Goal: Task Accomplishment & Management: Manage account settings

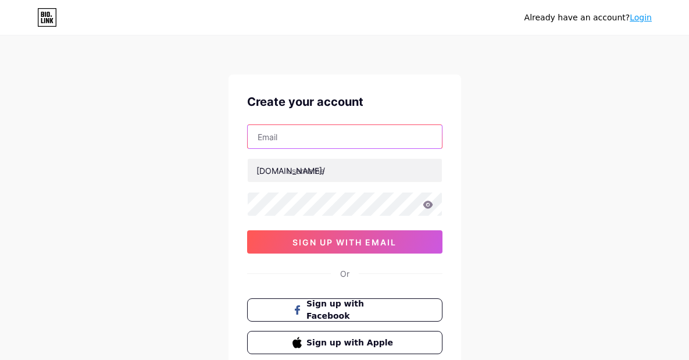
click at [303, 140] on input "text" at bounding box center [345, 136] width 194 height 23
paste input "[EMAIL_ADDRESS][DOMAIN_NAME]"
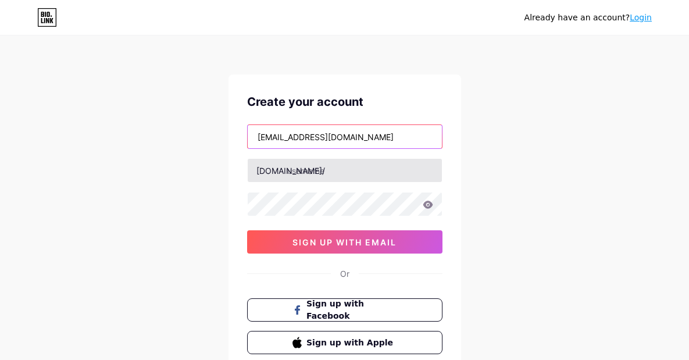
type input "[EMAIL_ADDRESS][DOMAIN_NAME]"
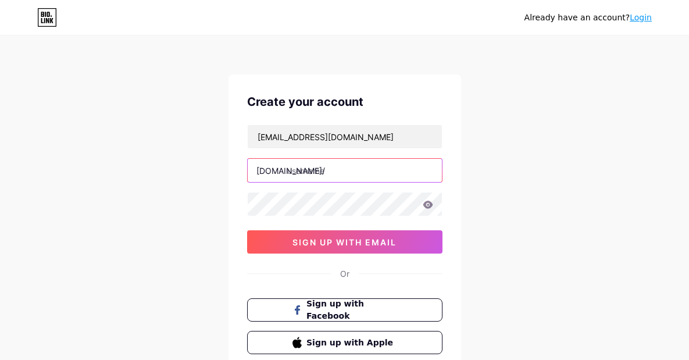
click at [310, 174] on input "text" at bounding box center [345, 170] width 194 height 23
paste input "lxtotobonusmelimpah"
type input "lxtotobonusmelimpah"
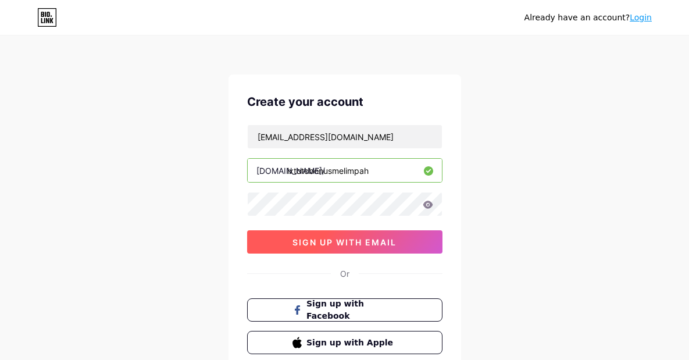
click at [336, 246] on span "sign up with email" at bounding box center [344, 242] width 104 height 10
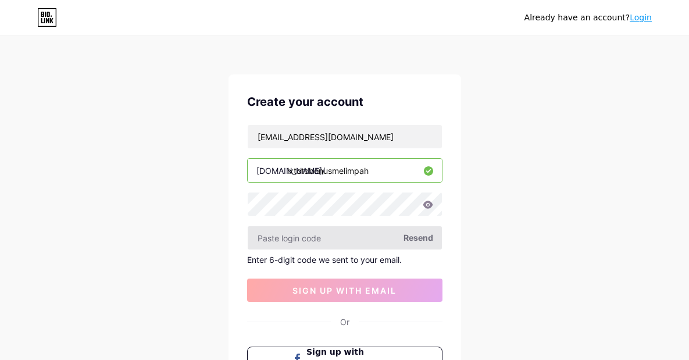
type input "kucinggarong666F*"
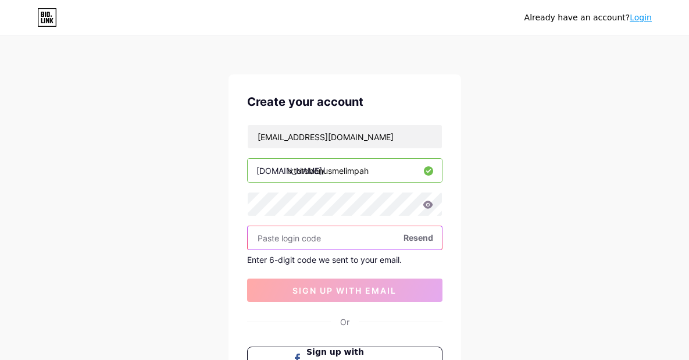
click at [313, 241] on input "text" at bounding box center [345, 237] width 194 height 23
paste input "557406"
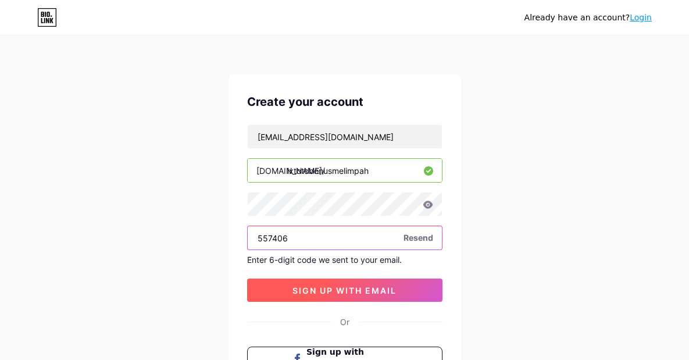
type input "557406"
click at [360, 293] on span "sign up with email" at bounding box center [344, 290] width 104 height 10
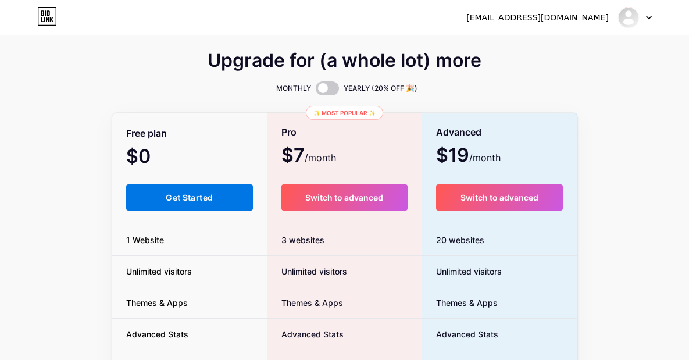
click at [180, 195] on span "Get Started" at bounding box center [189, 197] width 47 height 10
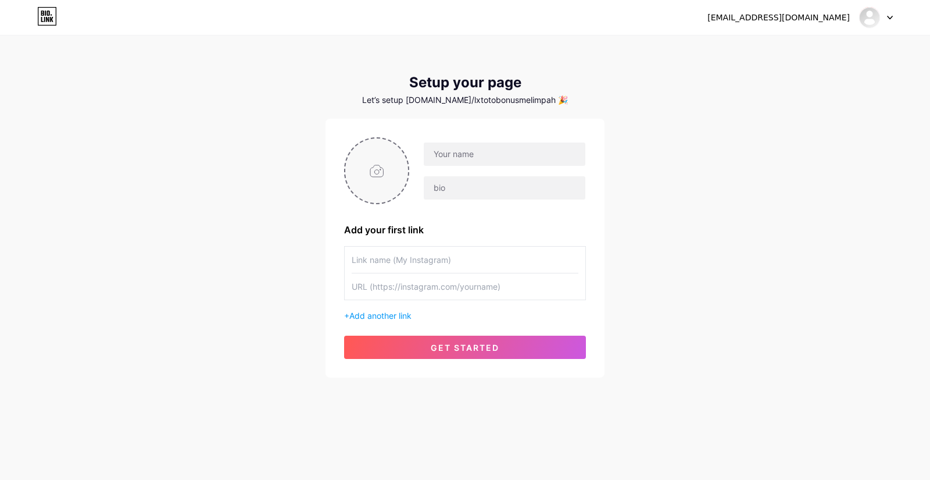
click at [376, 173] on input "file" at bounding box center [376, 170] width 63 height 65
type input "C:\fakepath\Pci4087dwg.png"
click at [503, 165] on div at bounding box center [504, 154] width 163 height 24
click at [501, 155] on input "text" at bounding box center [505, 153] width 162 height 23
paste input "LXTOTOBONUSMELIMPAH"
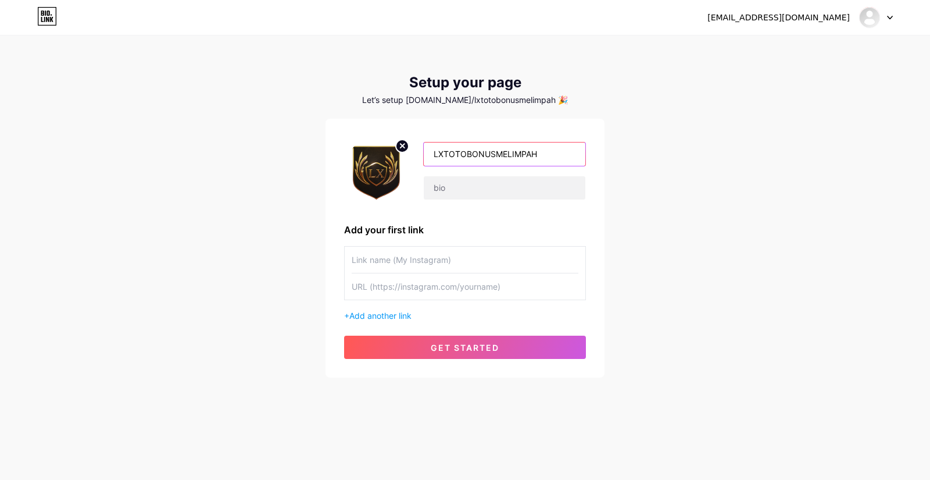
drag, startPoint x: 468, startPoint y: 152, endPoint x: 576, endPoint y: 145, distance: 108.4
click at [576, 145] on input "LXTOTOBONUSMELIMPAH" at bounding box center [505, 153] width 162 height 23
drag, startPoint x: 555, startPoint y: 156, endPoint x: 466, endPoint y: 152, distance: 89.0
click at [466, 152] on input "LXTOTOBONUSMELIMPAH" at bounding box center [505, 153] width 162 height 23
type input "LXTOTO"
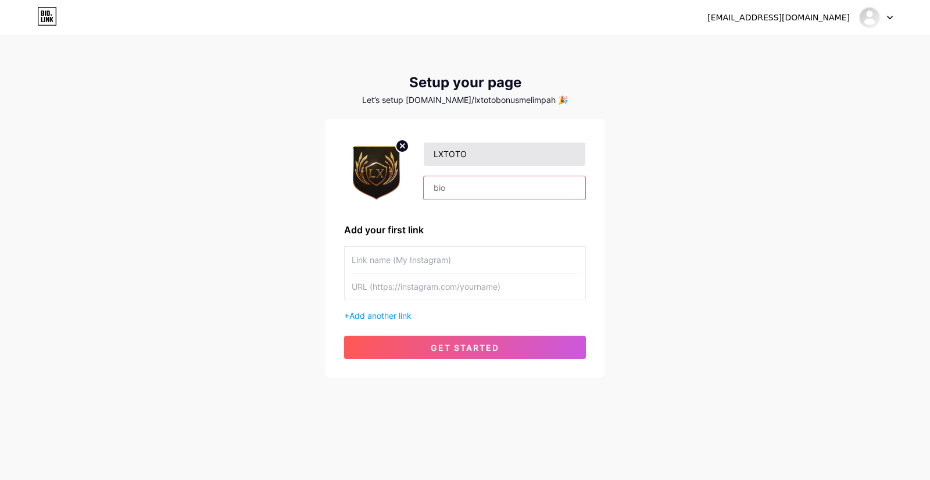
drag, startPoint x: 477, startPoint y: 187, endPoint x: 525, endPoint y: 154, distance: 58.1
click at [477, 187] on input "text" at bounding box center [505, 187] width 162 height 23
paste input "LXTOTO adalah platform yang menawarkan berbagai permainan seru dengan peluang m…"
drag, startPoint x: 416, startPoint y: 186, endPoint x: 363, endPoint y: 183, distance: 53.0
click at [363, 183] on div "LXTOTO LXTOTO adalah platform yang menawarkan berbagai permainan seru dengan pe…" at bounding box center [465, 170] width 242 height 67
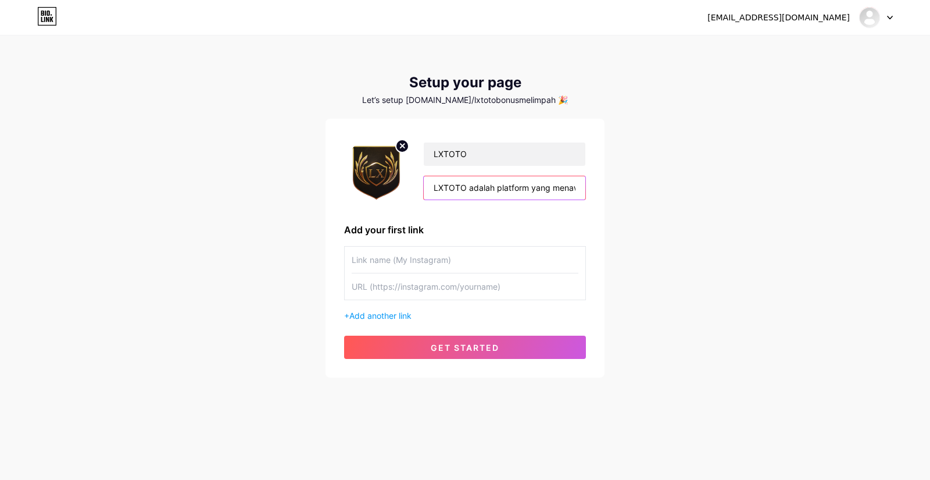
click at [474, 190] on input "LXTOTO adalah platform yang menawarkan berbagai permainan seru dengan peluang m…" at bounding box center [505, 187] width 162 height 23
drag, startPoint x: 591, startPoint y: 187, endPoint x: 651, endPoint y: 196, distance: 61.2
click at [688, 187] on div "[EMAIL_ADDRESS][DOMAIN_NAME] Dashboard Logout Setup your page Let’s setup [DOMA…" at bounding box center [465, 207] width 930 height 415
click at [574, 190] on input "LXTOTO adalah platform yang menawarkan berbagai permainan seru dengan peluang m…" at bounding box center [505, 187] width 162 height 23
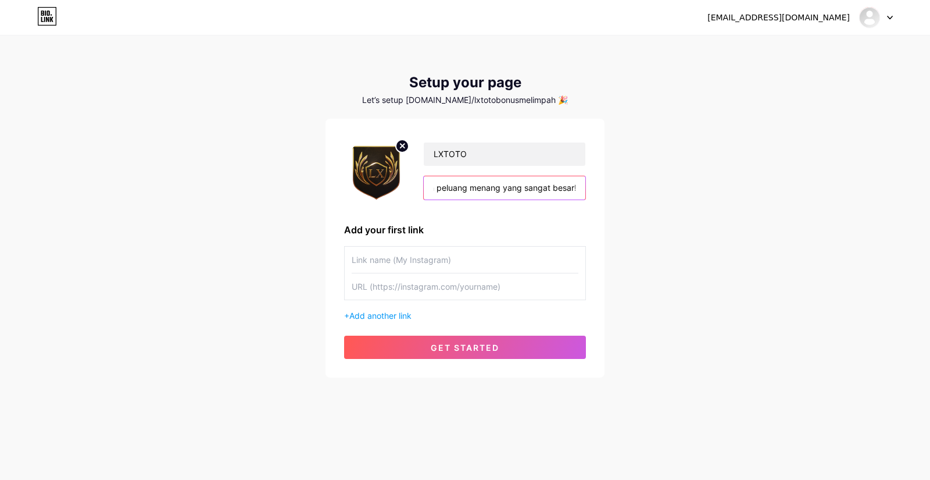
type input "LXTOTO adalah platform yang menawarkan berbagai permainan seru dengan peluang m…"
click at [412, 267] on input "text" at bounding box center [465, 260] width 227 height 26
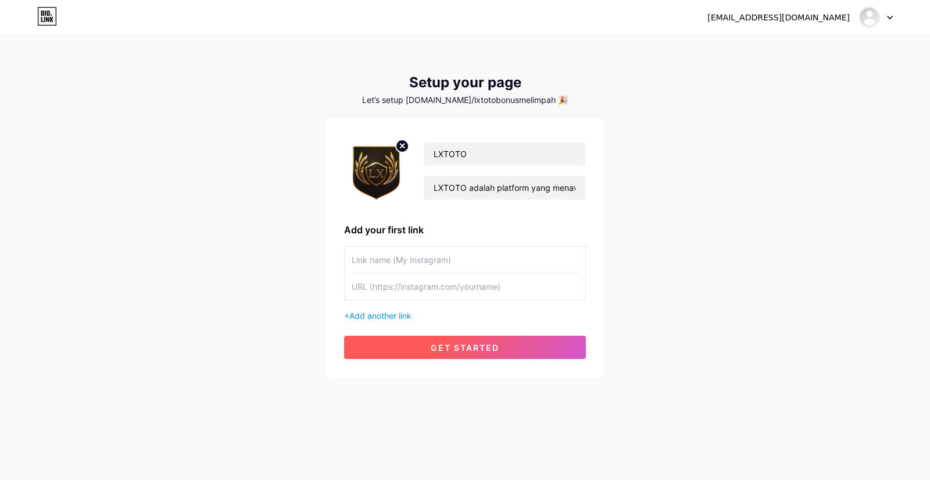
click at [473, 352] on button "get started" at bounding box center [465, 346] width 242 height 23
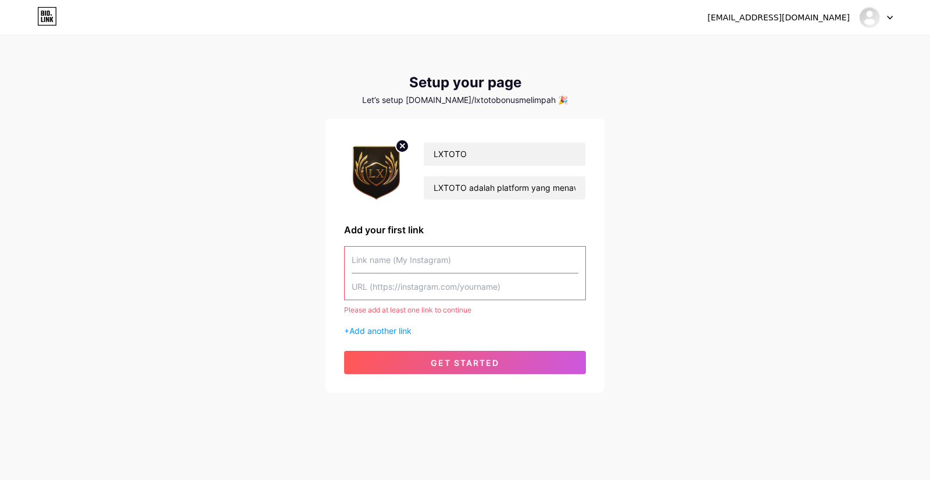
click at [376, 255] on input "text" at bounding box center [465, 260] width 227 height 26
paste input "LOGIN LXTOTO"
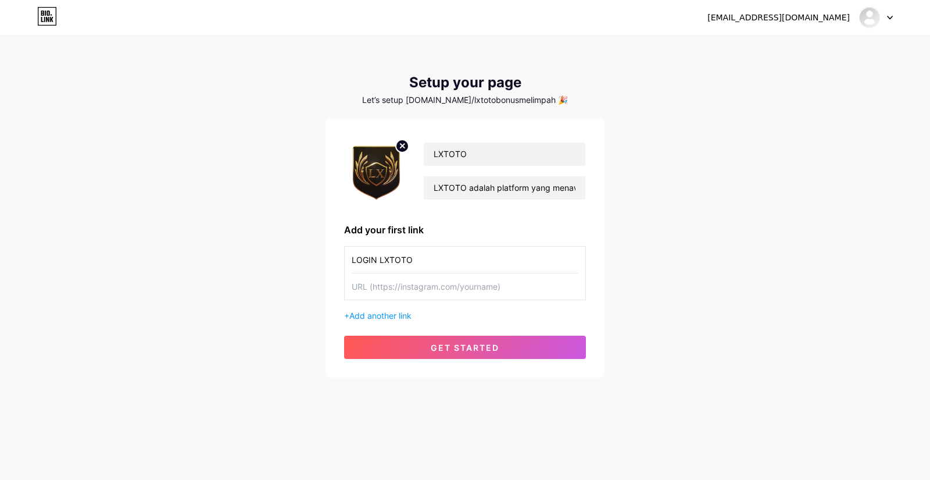
type input "LOGIN LXTOTO"
click at [387, 287] on input "text" at bounding box center [465, 286] width 227 height 26
paste input "[URL][DOMAIN_NAME]"
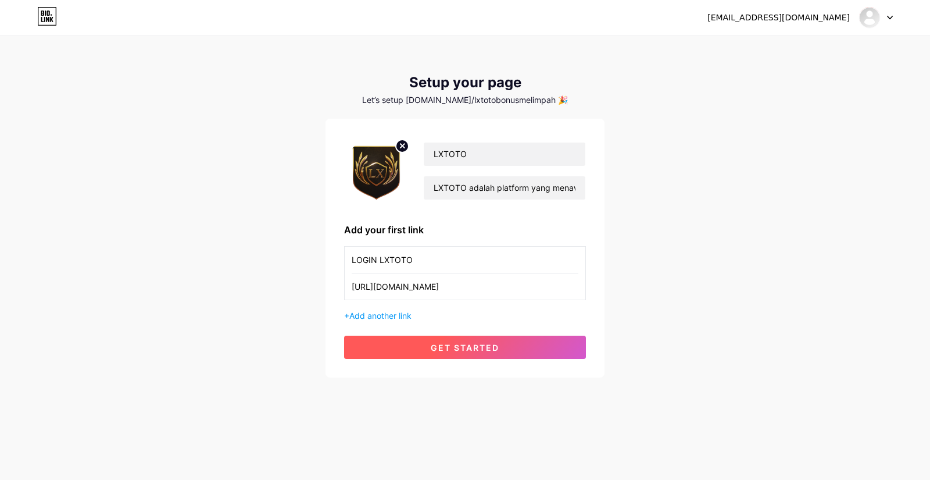
type input "[URL][DOMAIN_NAME]"
click at [463, 352] on span "get started" at bounding box center [465, 347] width 69 height 10
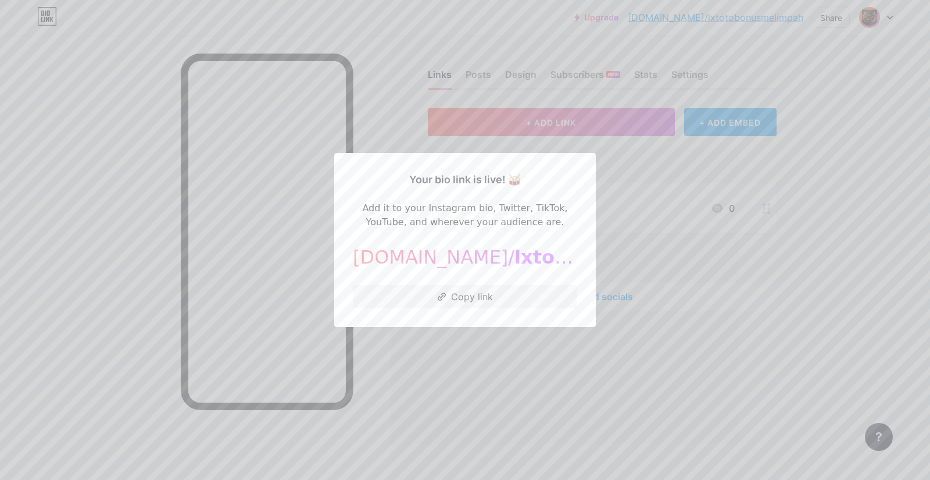
click at [663, 278] on div at bounding box center [465, 240] width 930 height 480
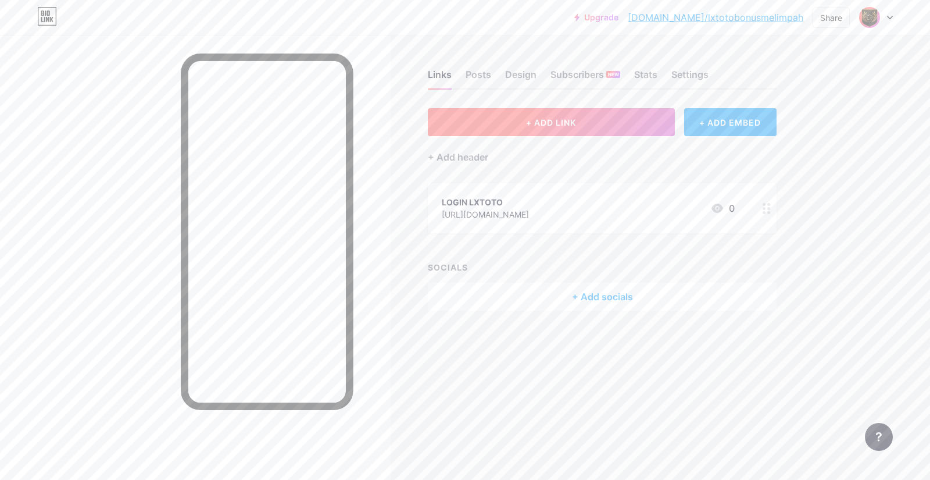
click at [531, 122] on span "+ ADD LINK" at bounding box center [551, 122] width 50 height 10
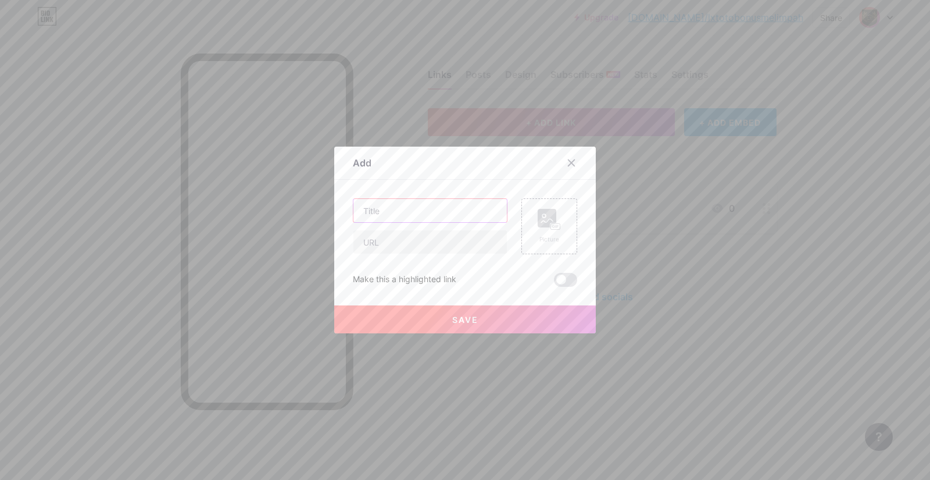
click at [373, 213] on input "text" at bounding box center [429, 210] width 153 height 23
paste input "DAFTAR LXTOTO"
type input "DAFTAR LXTOTO"
drag, startPoint x: 402, startPoint y: 251, endPoint x: 500, endPoint y: 184, distance: 118.5
click at [402, 251] on input "text" at bounding box center [429, 241] width 153 height 23
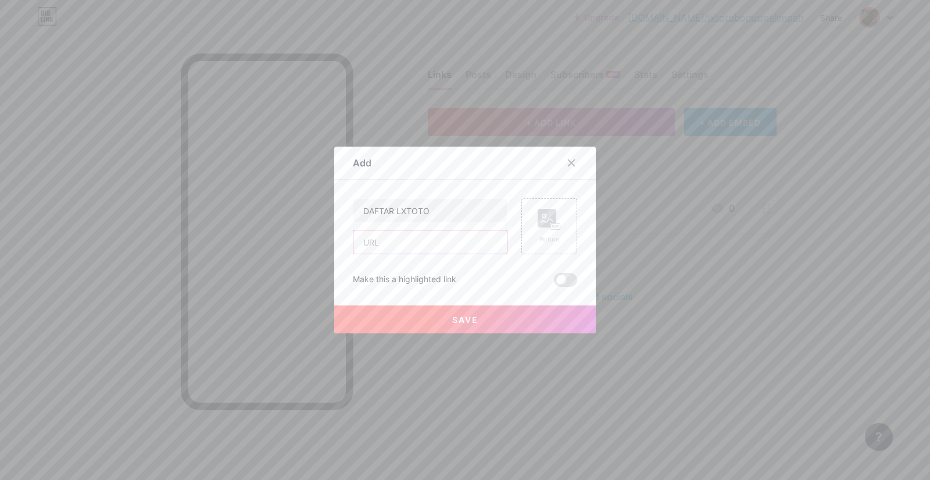
paste input "[URL][DOMAIN_NAME]"
type input "[URL][DOMAIN_NAME]"
click at [541, 223] on rect at bounding box center [547, 218] width 19 height 19
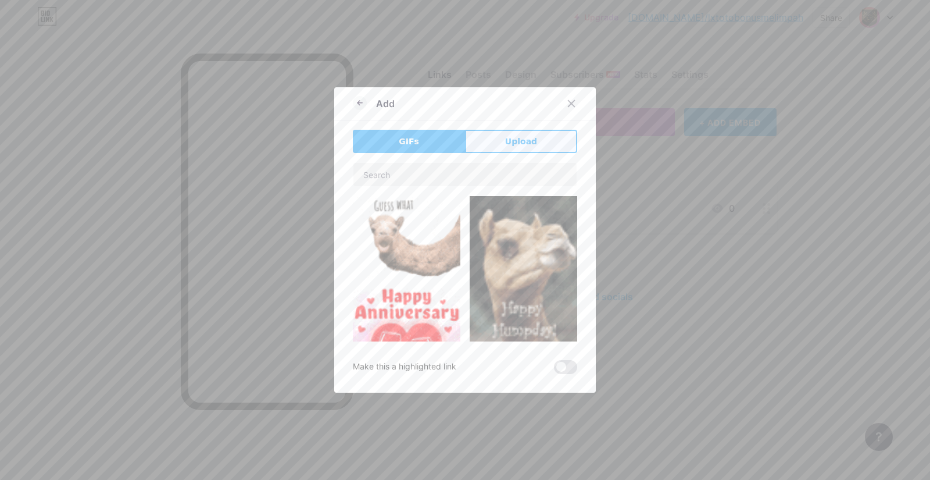
click at [505, 141] on span "Upload" at bounding box center [521, 141] width 32 height 12
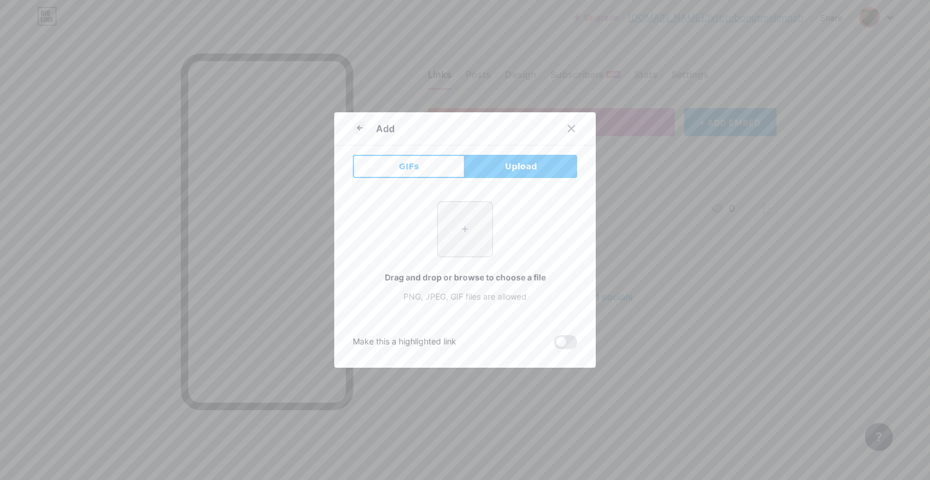
click at [466, 217] on input "file" at bounding box center [465, 229] width 55 height 55
type input "C:\fakepath\Pci4087dwg.png"
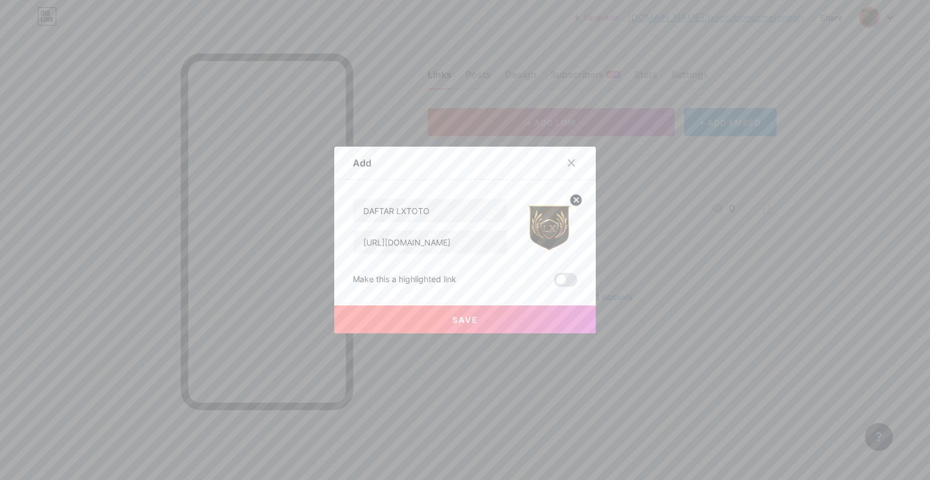
click at [468, 321] on span "Save" at bounding box center [465, 320] width 26 height 10
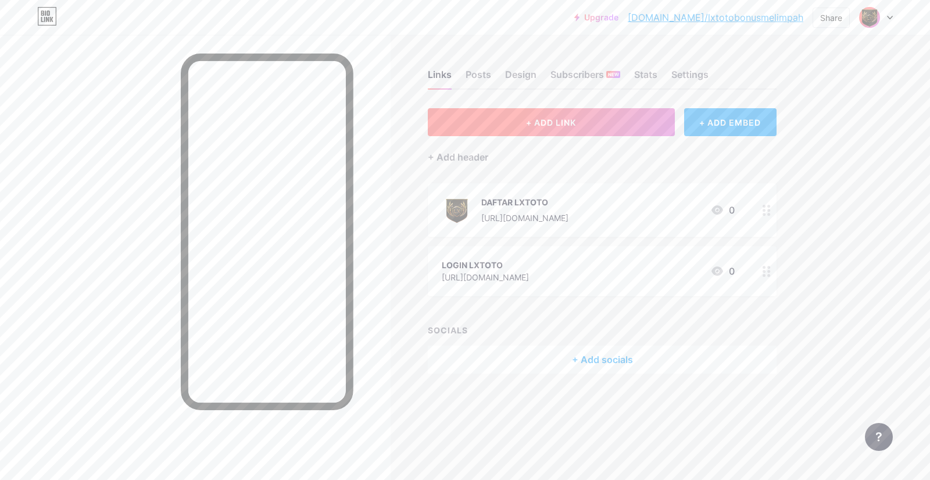
click at [563, 123] on span "+ ADD LINK" at bounding box center [551, 122] width 50 height 10
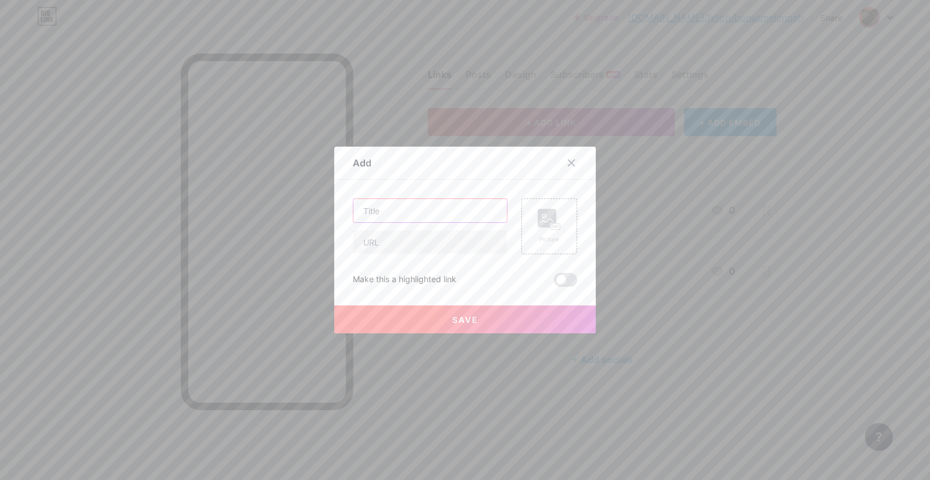
click at [417, 218] on input "text" at bounding box center [429, 210] width 153 height 23
paste input "TELEGRAM"
type input "TELEGRAM"
click at [424, 247] on input "text" at bounding box center [429, 241] width 153 height 23
paste input "[URL][DOMAIN_NAME]"
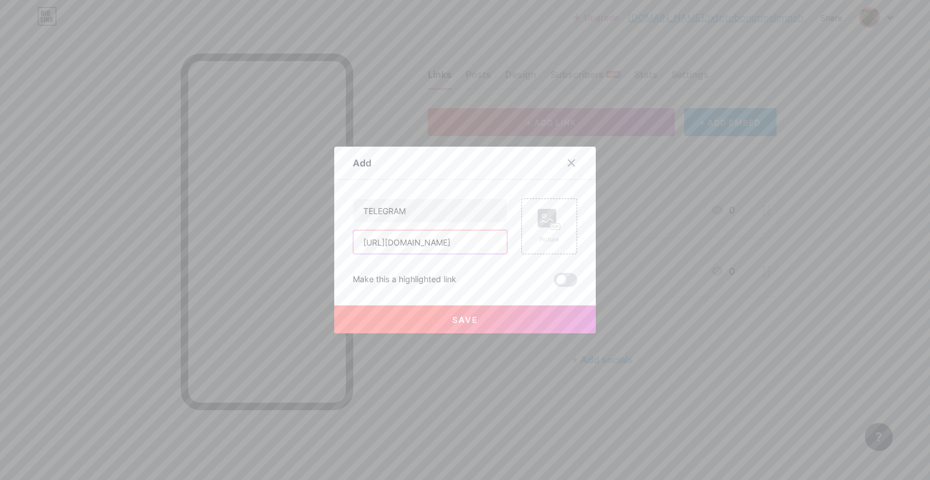
scroll to position [0, 1]
type input "[URL][DOMAIN_NAME]"
click at [552, 233] on div "Picture" at bounding box center [549, 226] width 23 height 35
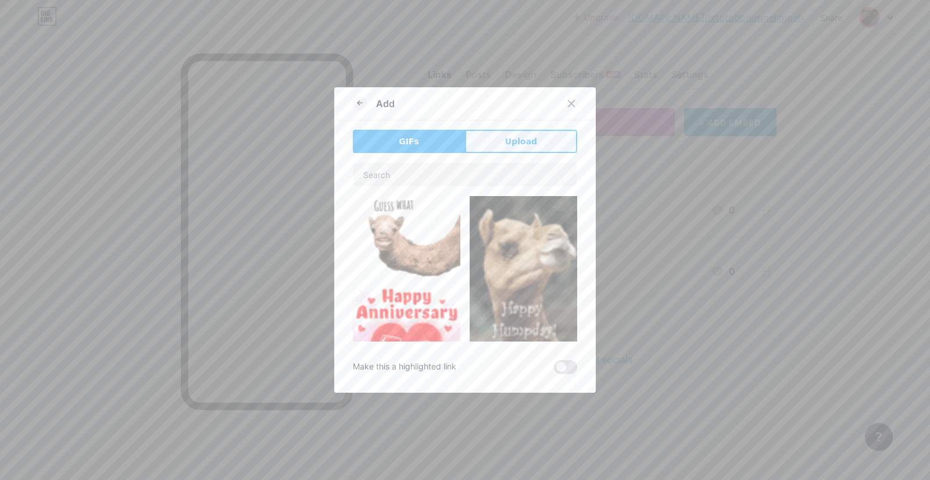
click at [525, 142] on span "Upload" at bounding box center [521, 141] width 32 height 12
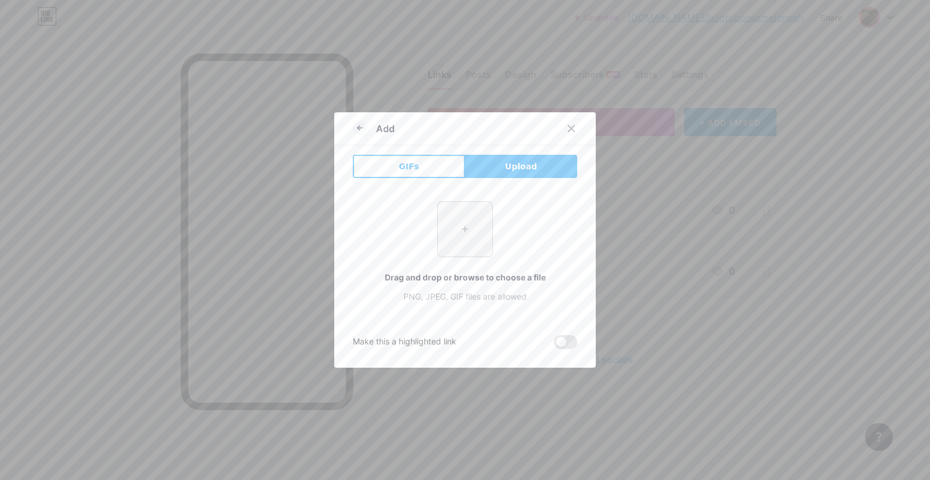
click at [457, 239] on input "file" at bounding box center [465, 229] width 55 height 55
type input "C:\fakepath\Pci4087dwg.png"
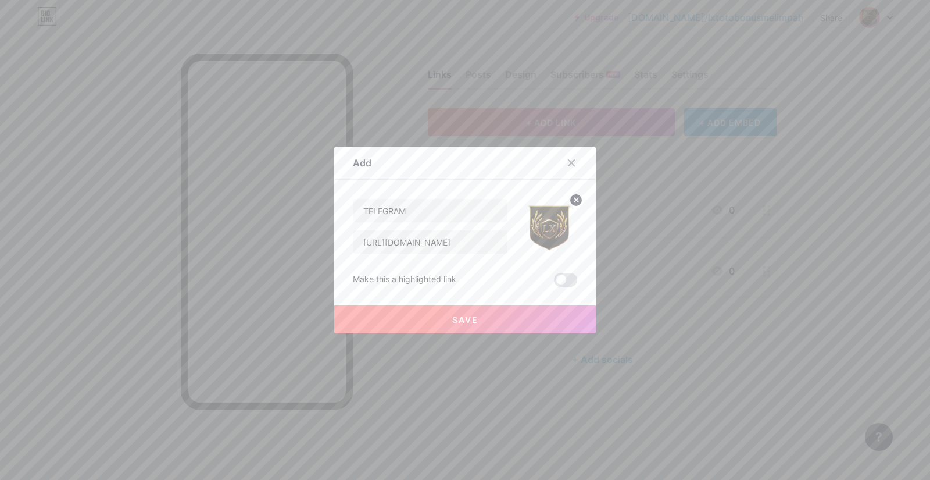
click at [487, 312] on button "Save" at bounding box center [465, 319] width 262 height 28
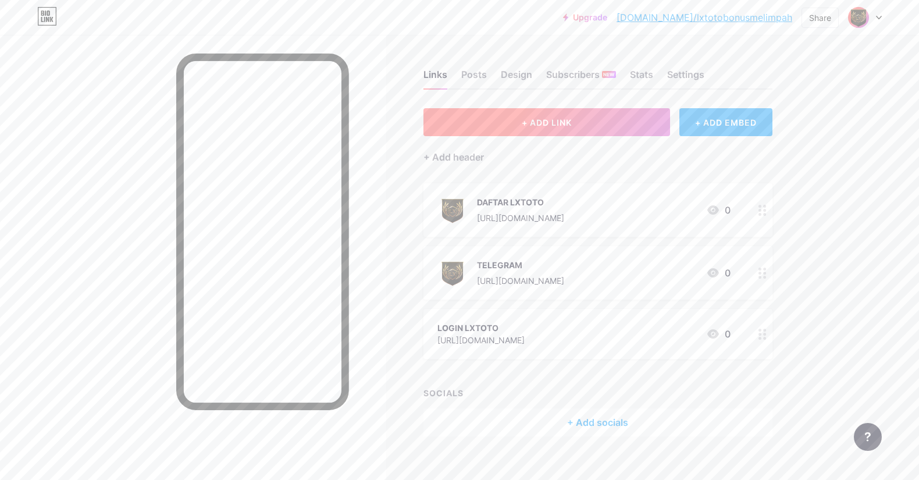
click at [586, 125] on button "+ ADD LINK" at bounding box center [546, 122] width 247 height 28
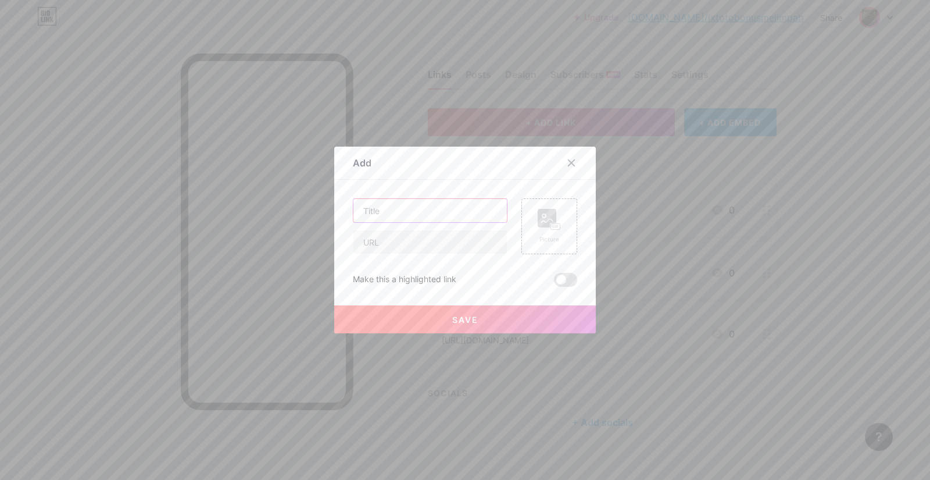
click at [454, 216] on input "text" at bounding box center [429, 210] width 153 height 23
paste input "WHATSAPP"
type input "WHATSAPP"
click at [448, 244] on input "text" at bounding box center [429, 241] width 153 height 23
paste input "[URL][DOMAIN_NAME]"
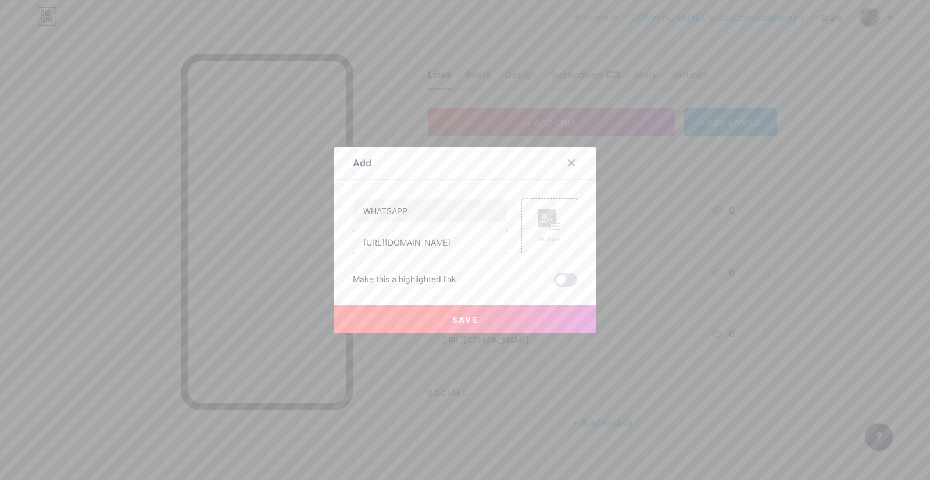
scroll to position [0, 5]
type input "[URL][DOMAIN_NAME]"
click at [556, 227] on icon at bounding box center [556, 226] width 1 height 3
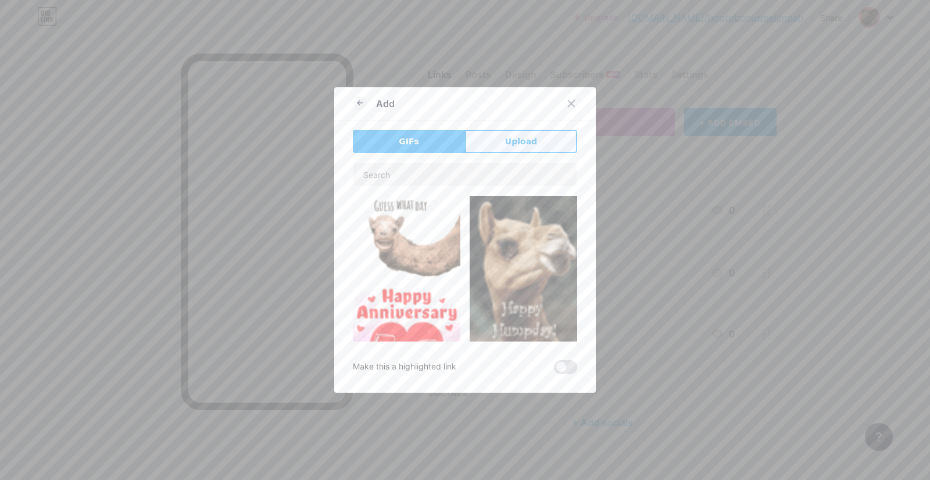
click at [523, 135] on span "Upload" at bounding box center [521, 141] width 32 height 12
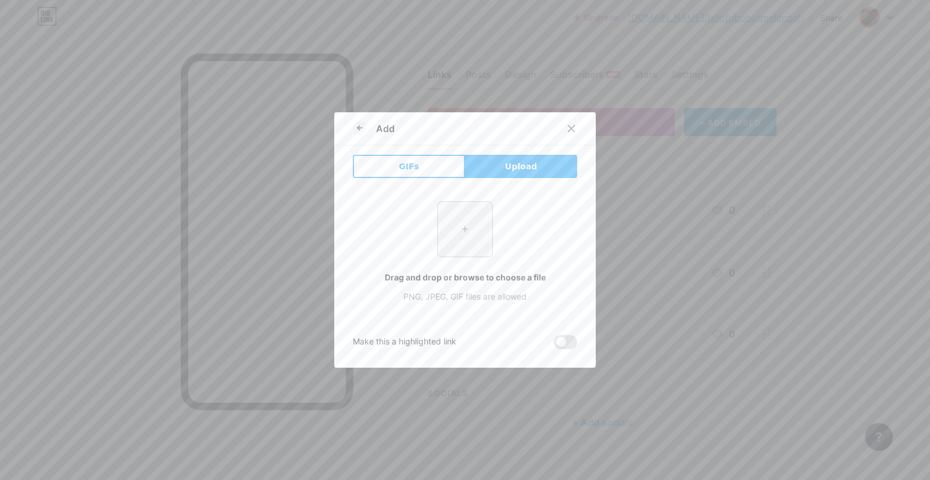
click at [469, 224] on input "file" at bounding box center [465, 229] width 55 height 55
type input "C:\fakepath\Pci4087dwg.png"
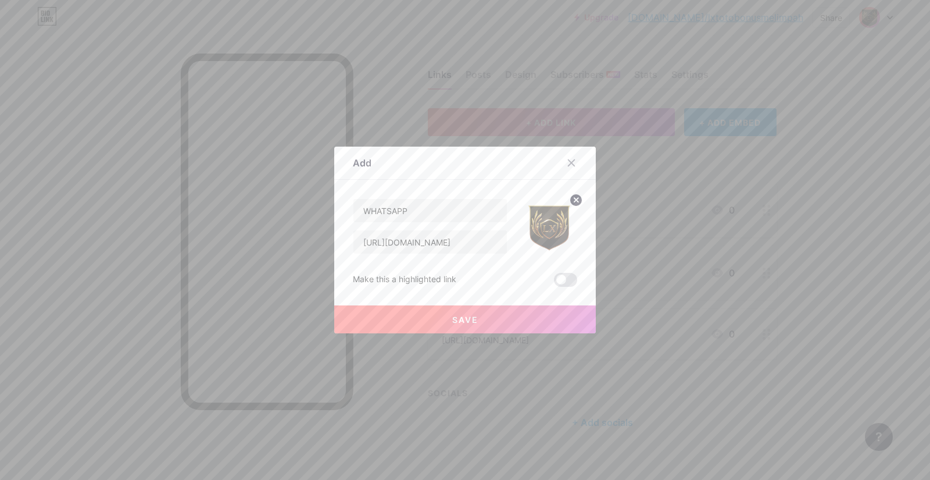
click at [473, 321] on button "Save" at bounding box center [465, 319] width 262 height 28
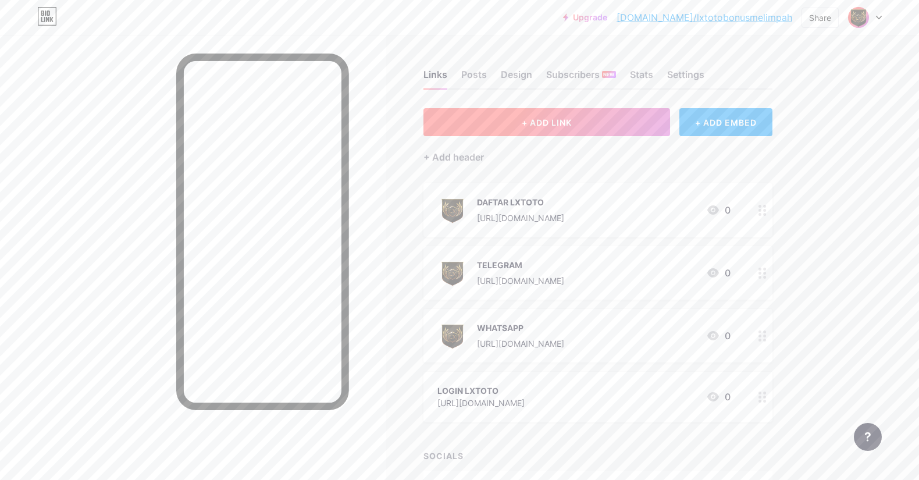
click at [553, 120] on span "+ ADD LINK" at bounding box center [547, 122] width 50 height 10
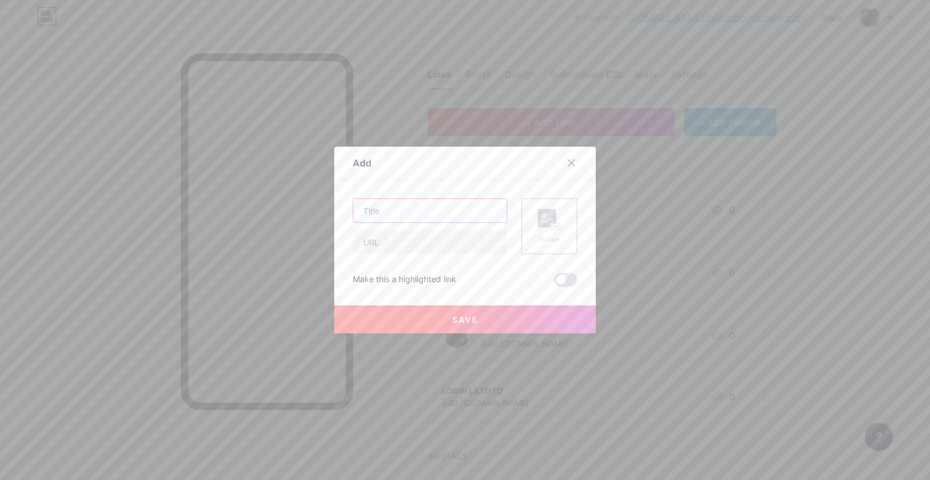
click at [426, 218] on input "text" at bounding box center [429, 210] width 153 height 23
paste input "GROUP FACEBOOK"
type input "GROUP FACEBOOK"
click at [447, 243] on input "text" at bounding box center [429, 241] width 153 height 23
paste input "[URL][DOMAIN_NAME]"
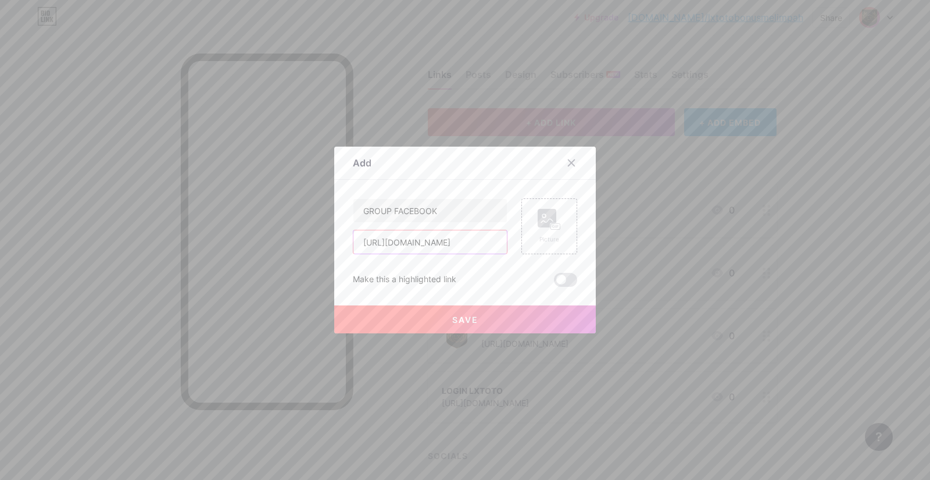
scroll to position [0, 26]
type input "[URL][DOMAIN_NAME]"
click at [538, 233] on div "Picture" at bounding box center [549, 226] width 23 height 35
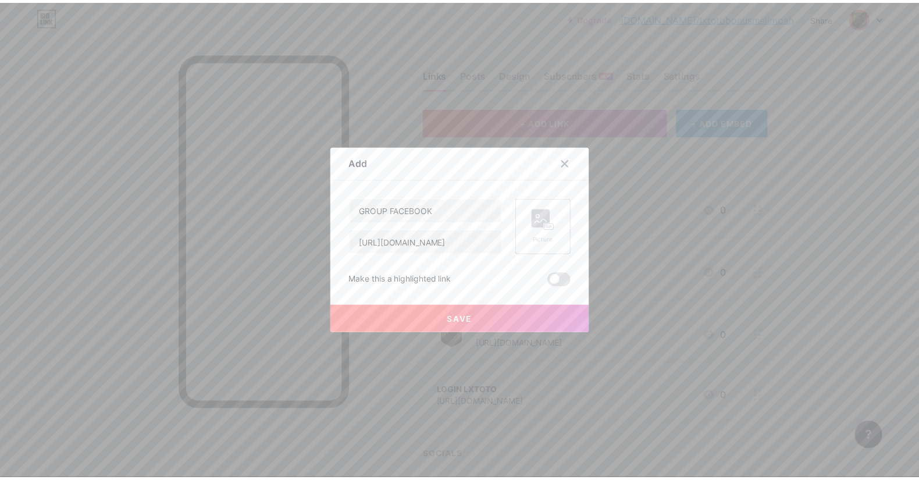
scroll to position [0, 0]
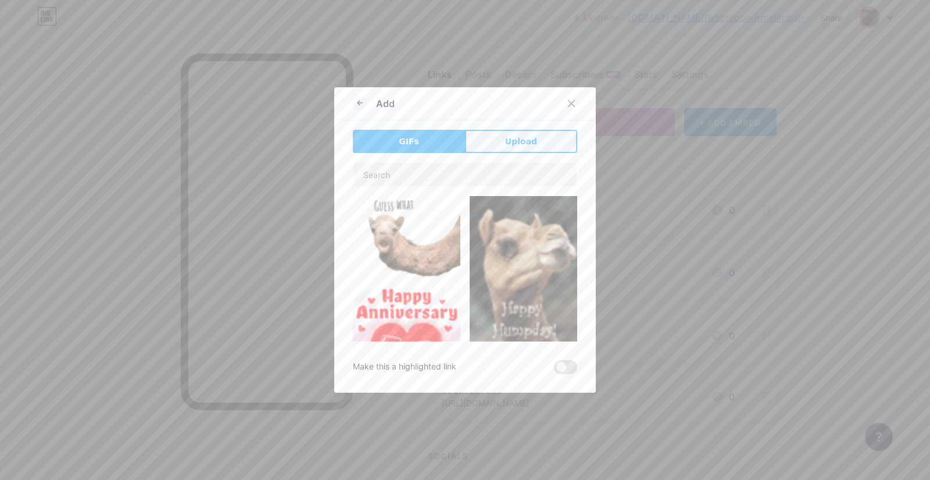
click at [505, 142] on span "Upload" at bounding box center [521, 141] width 32 height 12
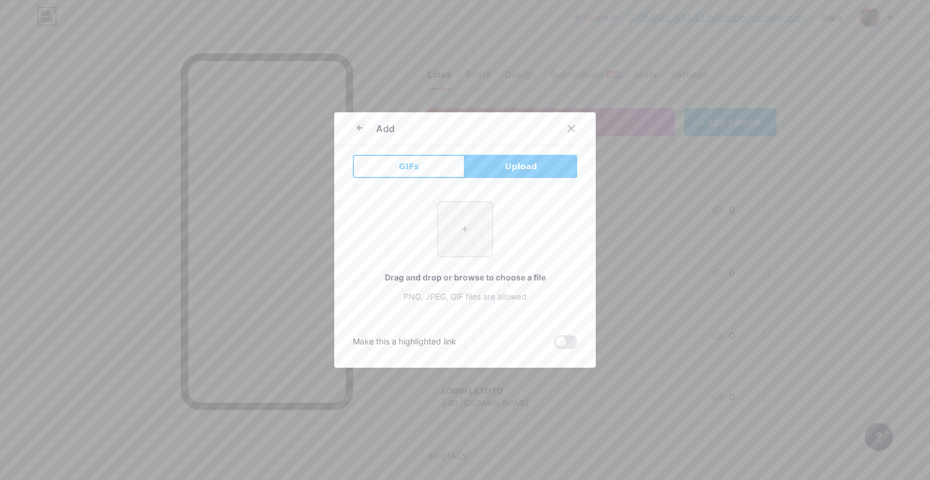
click at [460, 217] on input "file" at bounding box center [465, 229] width 55 height 55
type input "C:\fakepath\Pci4087dwg.png"
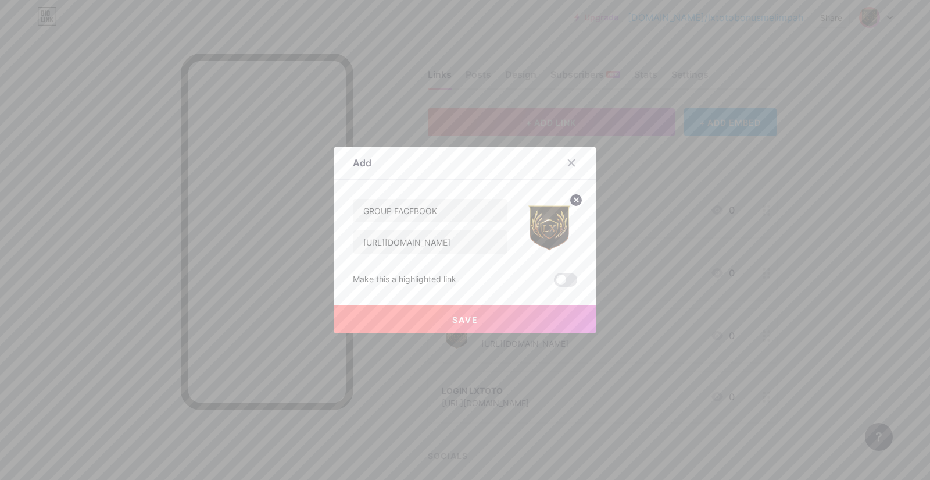
click at [482, 317] on button "Save" at bounding box center [465, 319] width 262 height 28
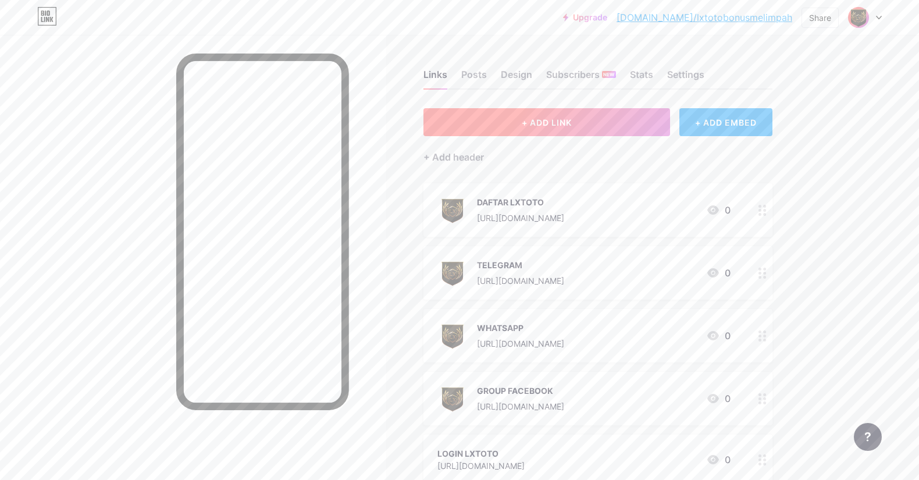
click at [537, 123] on span "+ ADD LINK" at bounding box center [547, 122] width 50 height 10
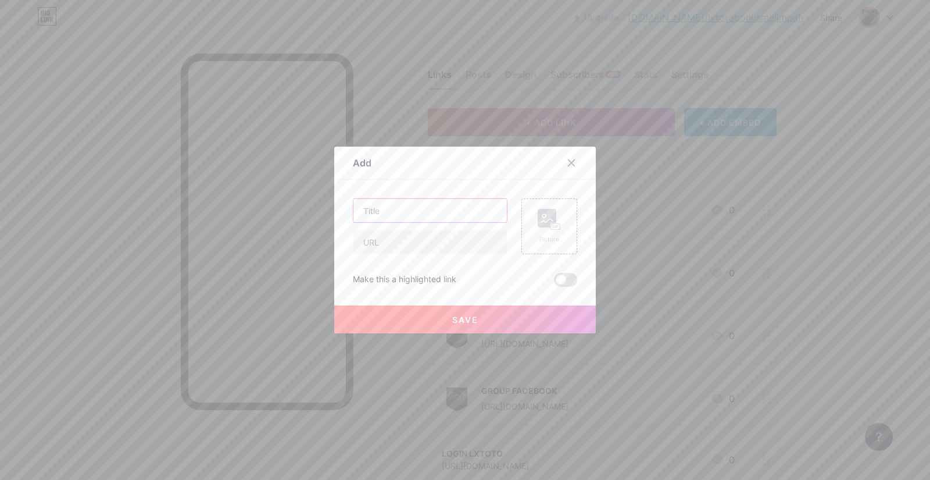
click at [436, 209] on input "text" at bounding box center [429, 210] width 153 height 23
paste input "LIVE BOLA"
type input "LIVE BOLA"
click at [419, 238] on input "text" at bounding box center [429, 241] width 153 height 23
paste input "[URL][DOMAIN_NAME]"
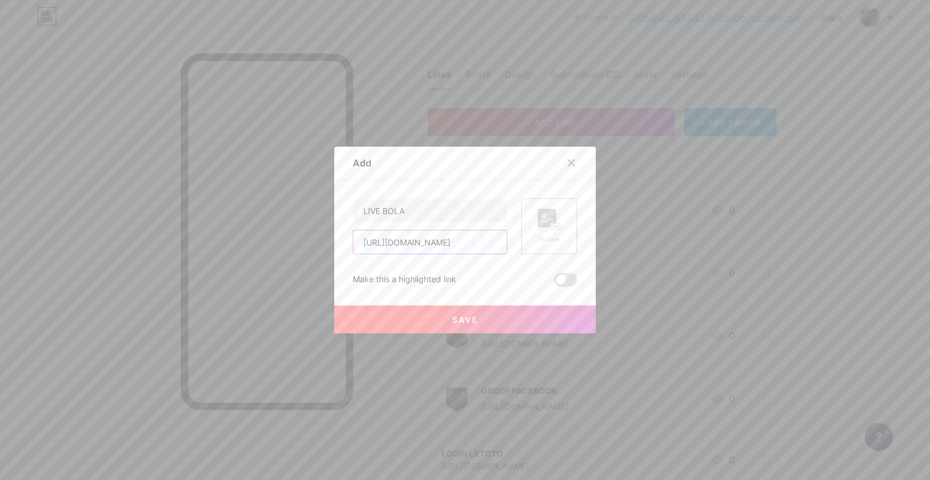
type input "[URL][DOMAIN_NAME]"
click at [542, 219] on rect at bounding box center [547, 218] width 19 height 19
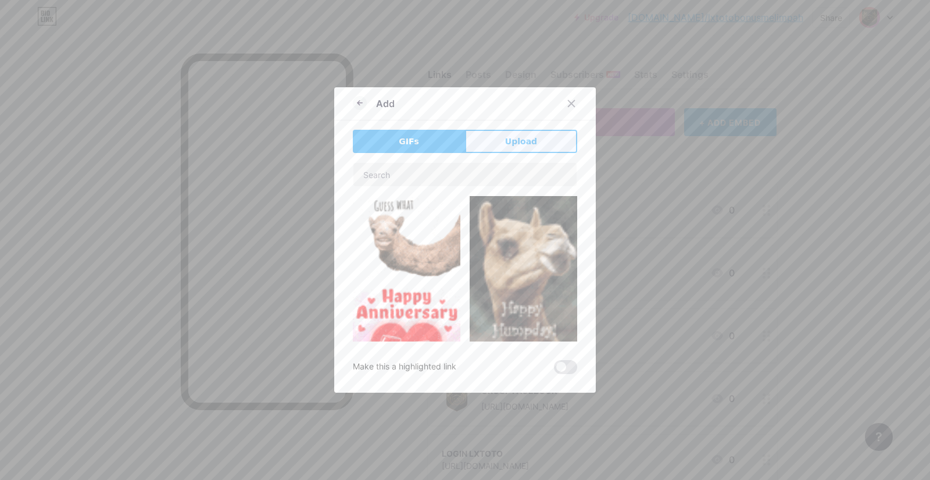
click at [495, 141] on button "Upload" at bounding box center [521, 141] width 112 height 23
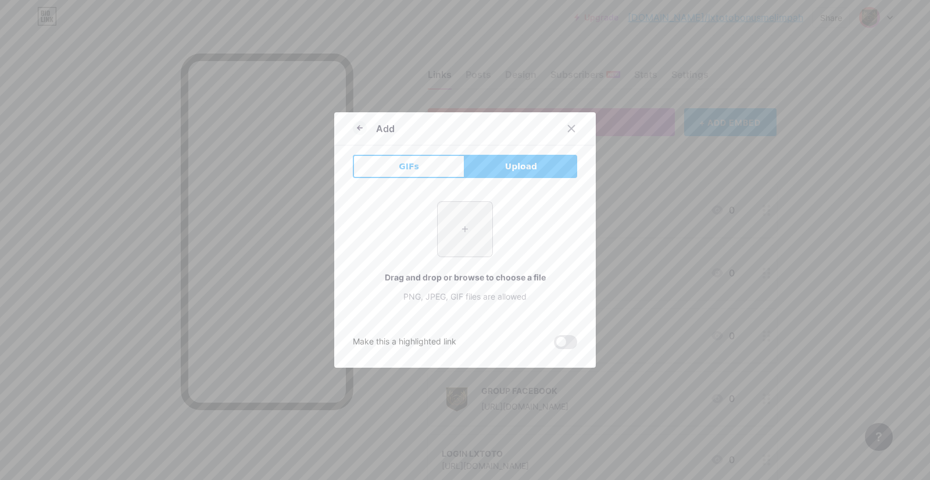
click at [458, 227] on input "file" at bounding box center [465, 229] width 55 height 55
type input "C:\fakepath\Pci4087dwg.png"
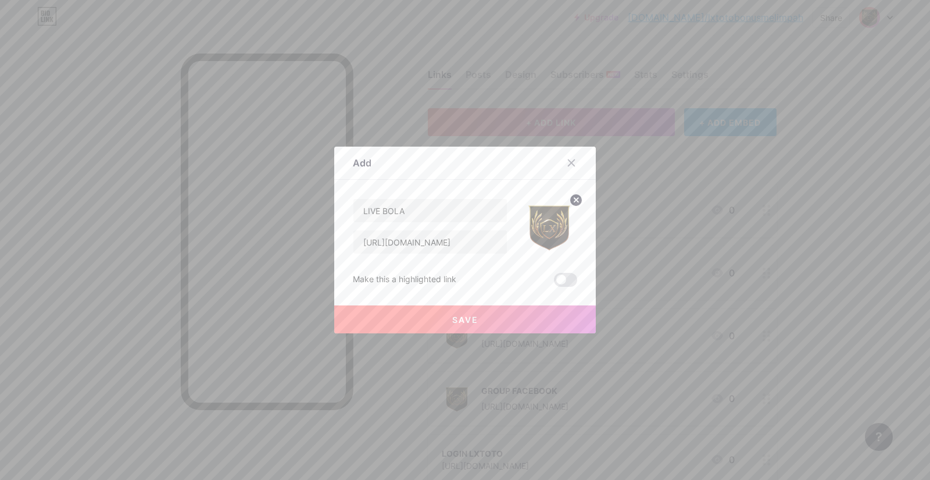
click at [481, 321] on button "Save" at bounding box center [465, 319] width 262 height 28
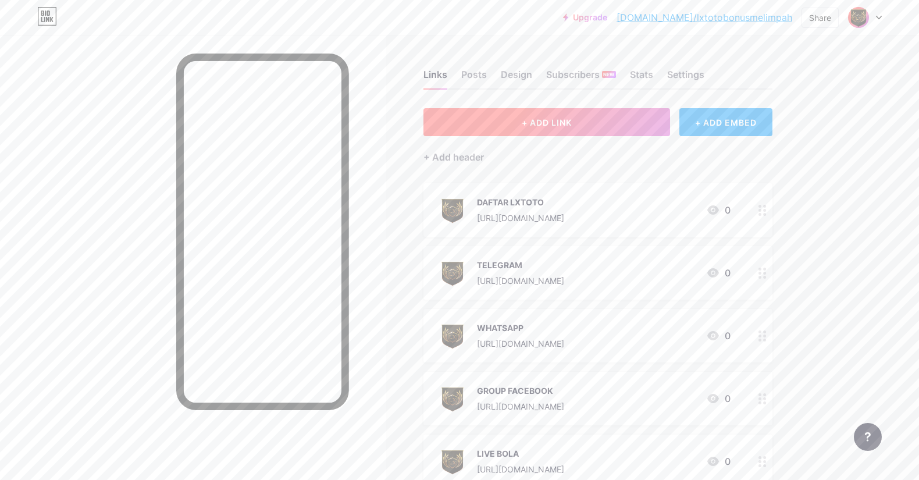
click at [544, 120] on span "+ ADD LINK" at bounding box center [547, 122] width 50 height 10
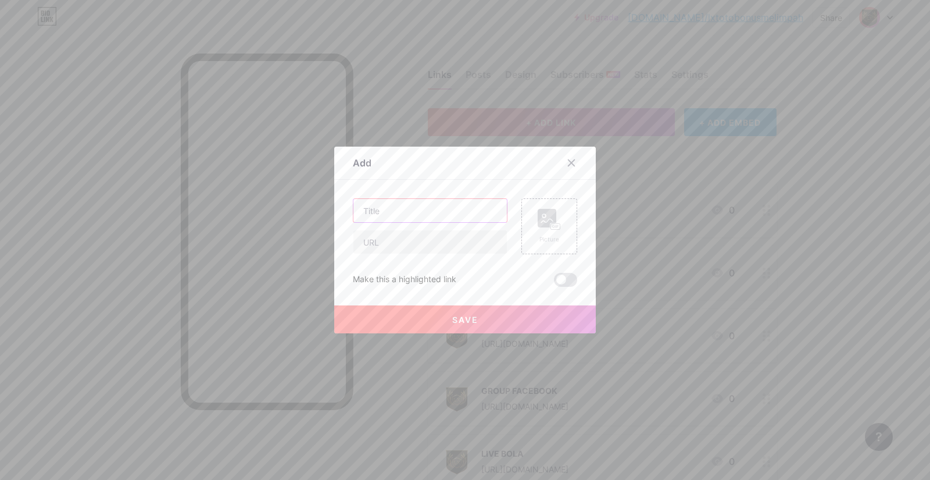
click at [420, 209] on input "text" at bounding box center [429, 210] width 153 height 23
paste input "RTP SLOT GACOR"
type input "RTP SLOT GACOR"
click at [433, 247] on input "text" at bounding box center [429, 241] width 153 height 23
paste input "[URL][DOMAIN_NAME]"
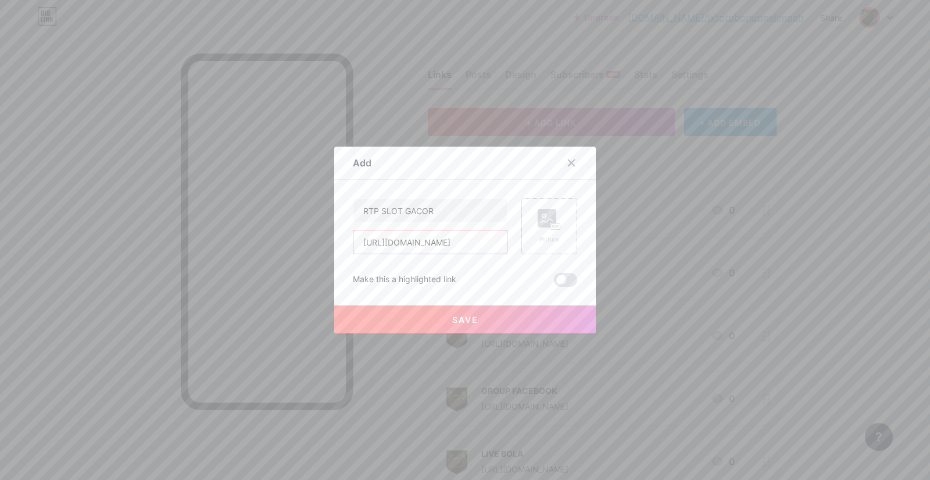
type input "[URL][DOMAIN_NAME]"
click at [538, 234] on div "Picture" at bounding box center [549, 226] width 23 height 35
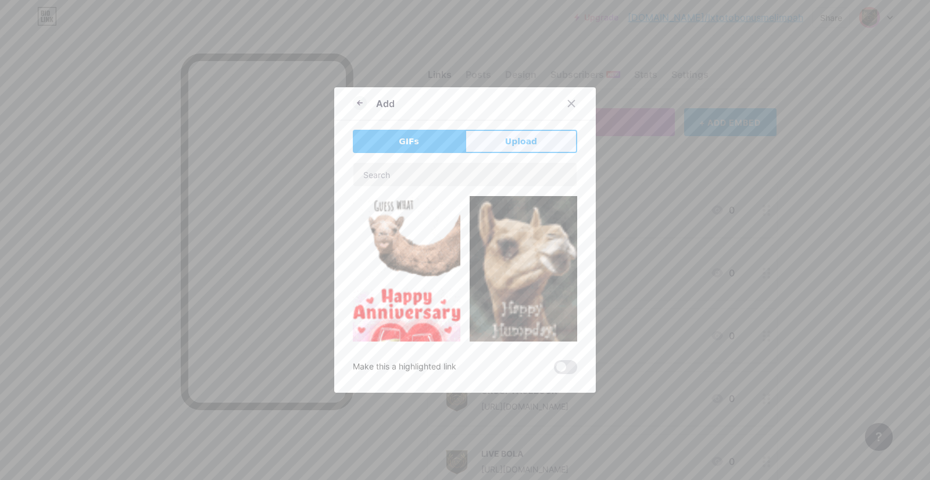
click at [491, 137] on button "Upload" at bounding box center [521, 141] width 112 height 23
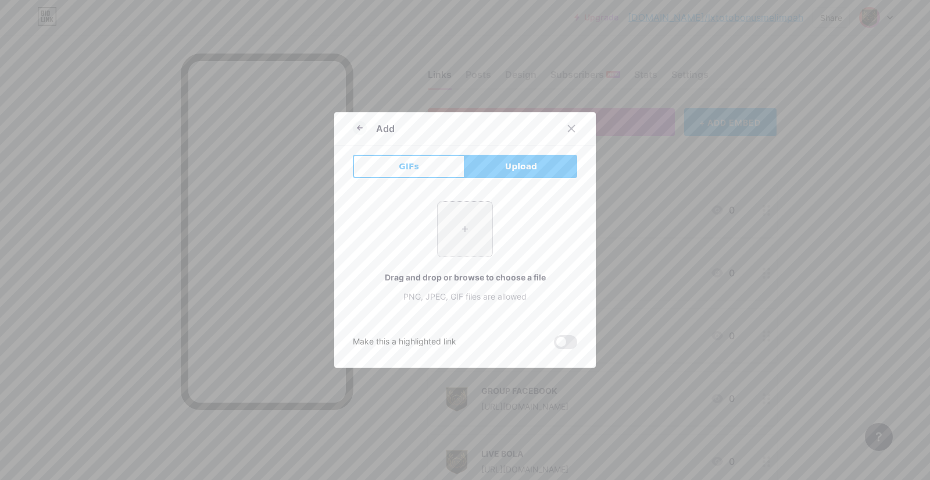
click at [462, 236] on input "file" at bounding box center [465, 229] width 55 height 55
type input "C:\fakepath\Pci4087dwg.png"
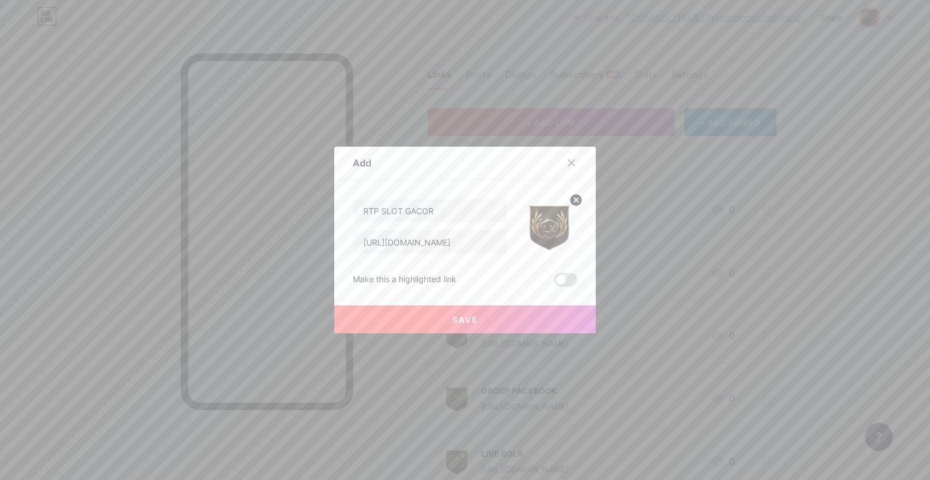
click at [472, 315] on span "Save" at bounding box center [465, 320] width 26 height 10
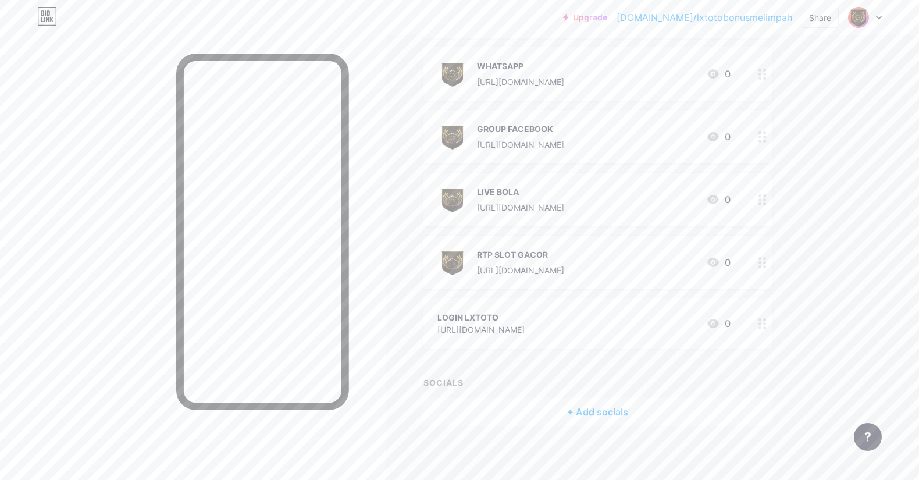
scroll to position [264, 0]
click at [524, 328] on div "[URL][DOMAIN_NAME]" at bounding box center [480, 327] width 87 height 12
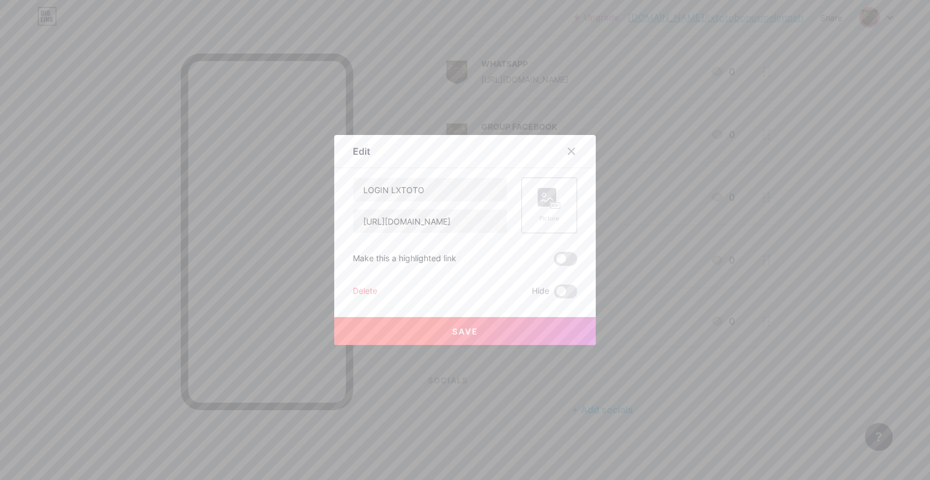
click at [538, 202] on rect at bounding box center [547, 197] width 19 height 19
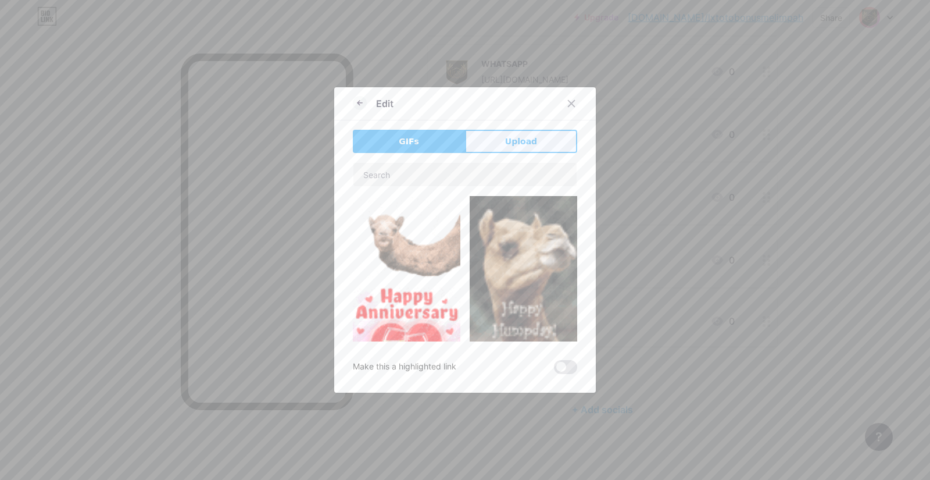
click at [509, 141] on span "Upload" at bounding box center [521, 141] width 32 height 12
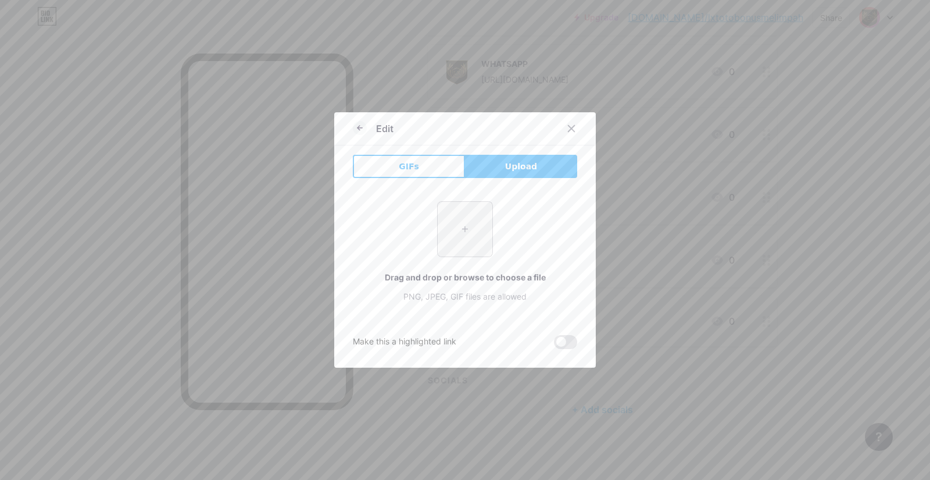
click at [456, 247] on input "file" at bounding box center [465, 229] width 55 height 55
type input "C:\fakepath\Pci4087dwg.png"
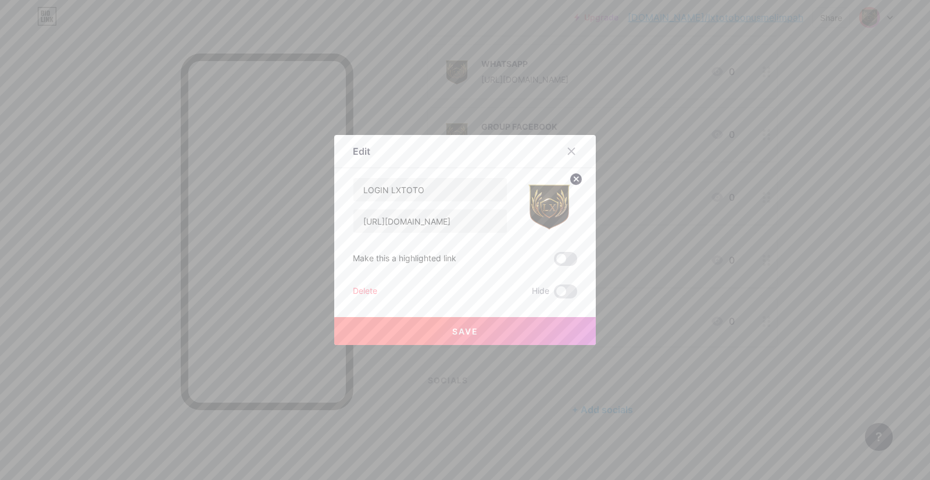
click at [489, 328] on button "Save" at bounding box center [465, 331] width 262 height 28
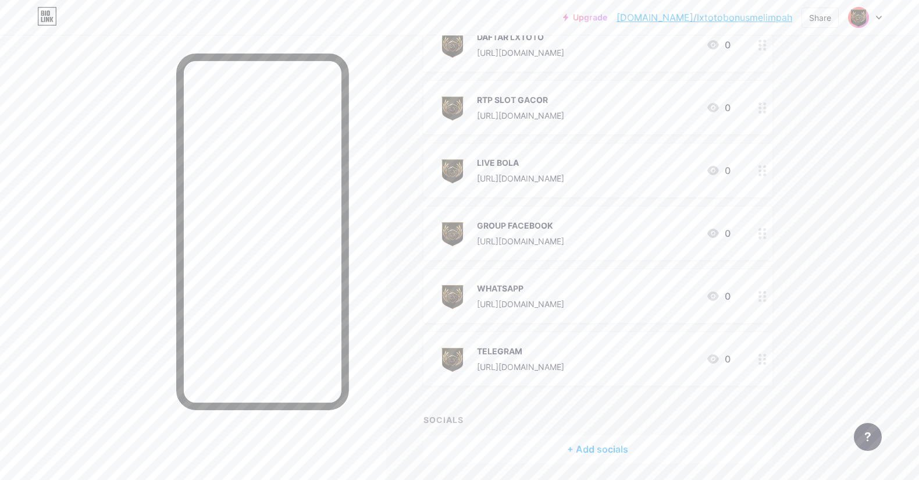
scroll to position [259, 0]
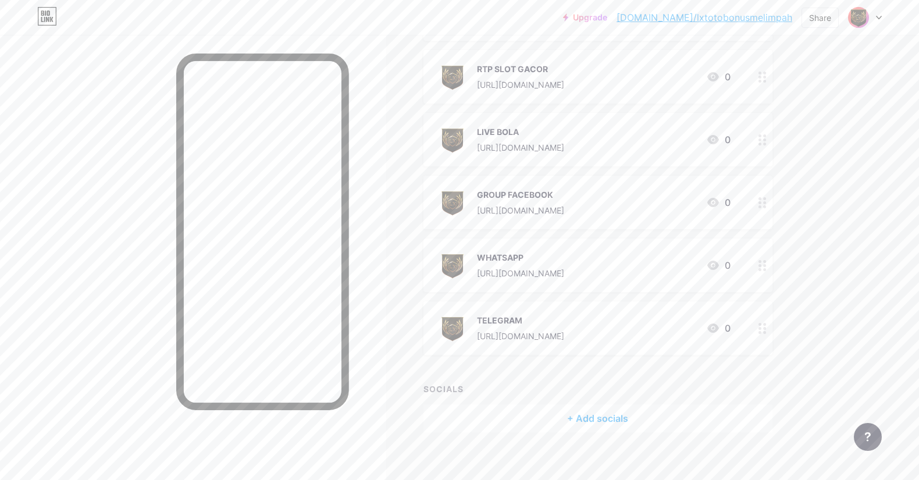
drag, startPoint x: 763, startPoint y: 275, endPoint x: 741, endPoint y: 1, distance: 274.8
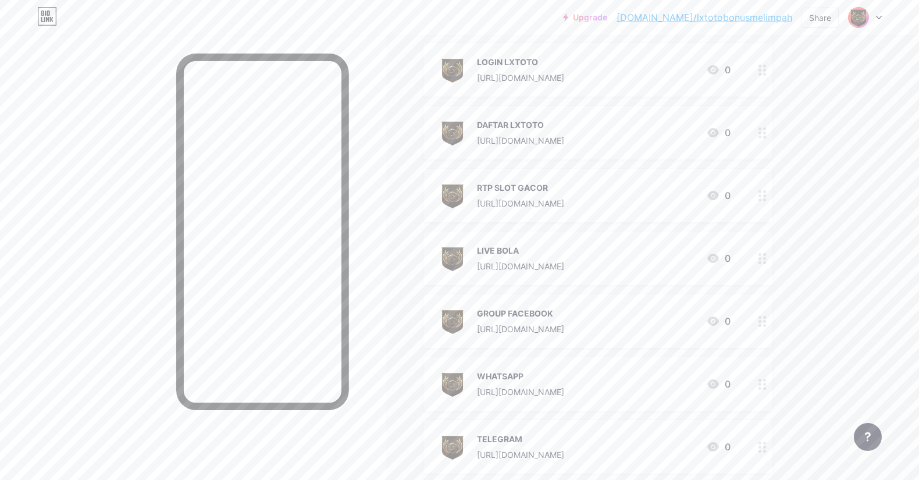
scroll to position [0, 0]
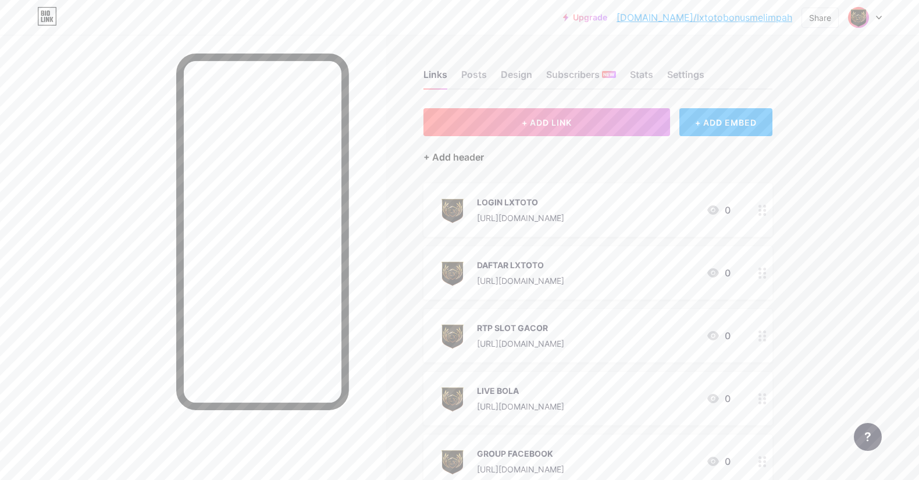
click at [459, 152] on div "+ Add header" at bounding box center [453, 157] width 60 height 14
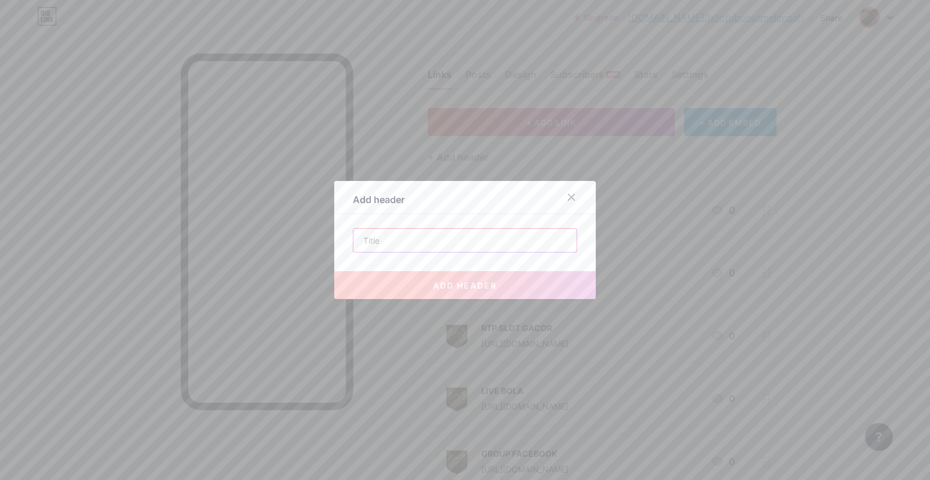
click at [420, 241] on input "text" at bounding box center [464, 239] width 223 height 23
click at [570, 198] on div at bounding box center [571, 197] width 21 height 21
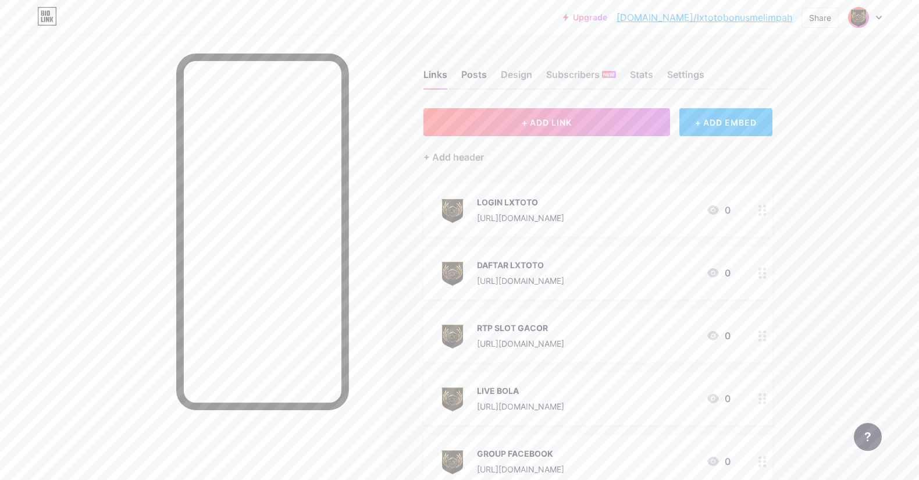
click at [472, 72] on div "Posts" at bounding box center [474, 77] width 26 height 21
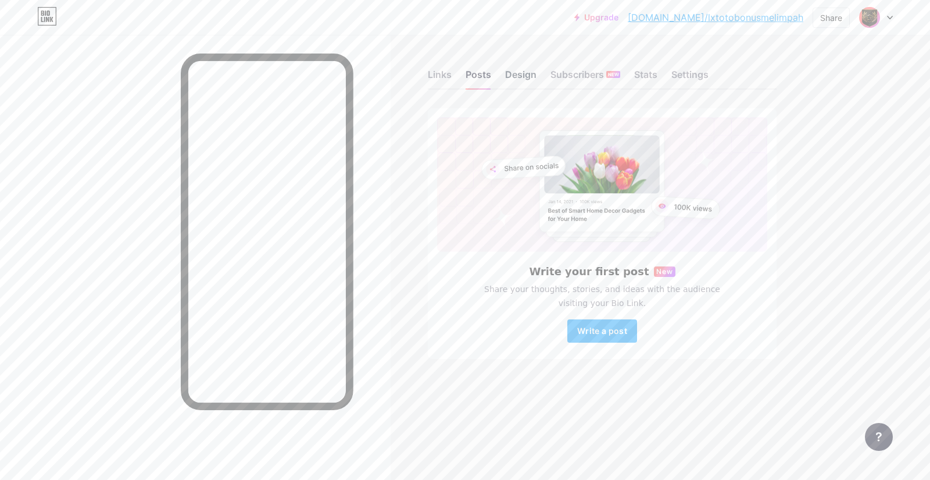
click at [523, 72] on div "Design" at bounding box center [520, 77] width 31 height 21
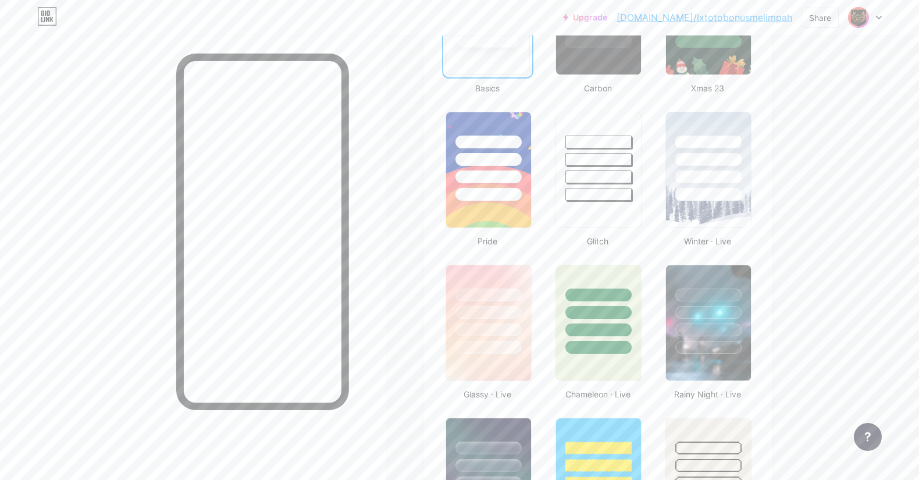
scroll to position [369, 0]
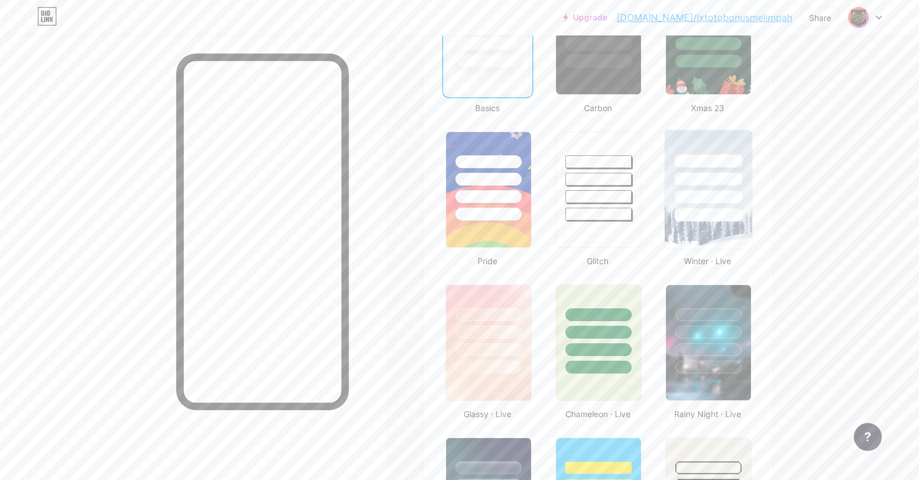
click at [688, 193] on div at bounding box center [708, 196] width 68 height 13
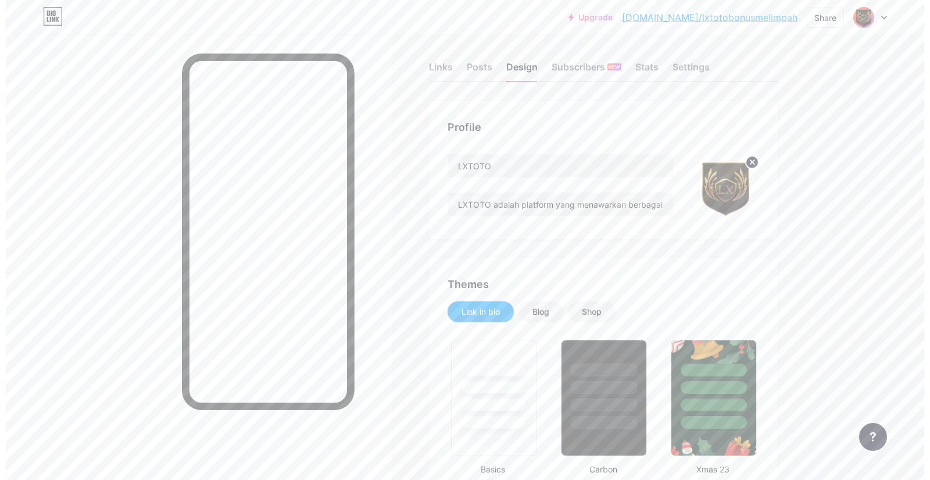
scroll to position [0, 0]
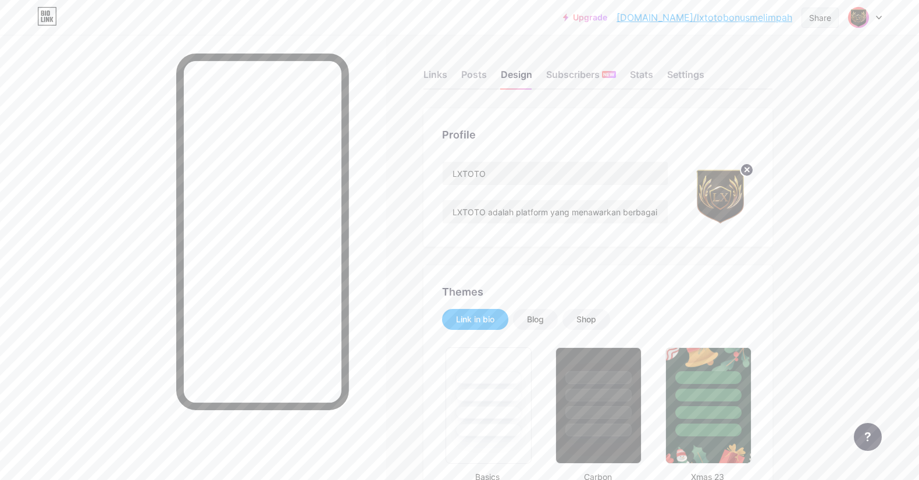
click at [688, 20] on div "Share" at bounding box center [820, 18] width 22 height 12
click at [688, 62] on div "Copy link" at bounding box center [723, 60] width 43 height 14
click at [688, 15] on div at bounding box center [865, 17] width 34 height 21
click at [688, 160] on li "Logout" at bounding box center [809, 163] width 144 height 31
